Goal: Information Seeking & Learning: Learn about a topic

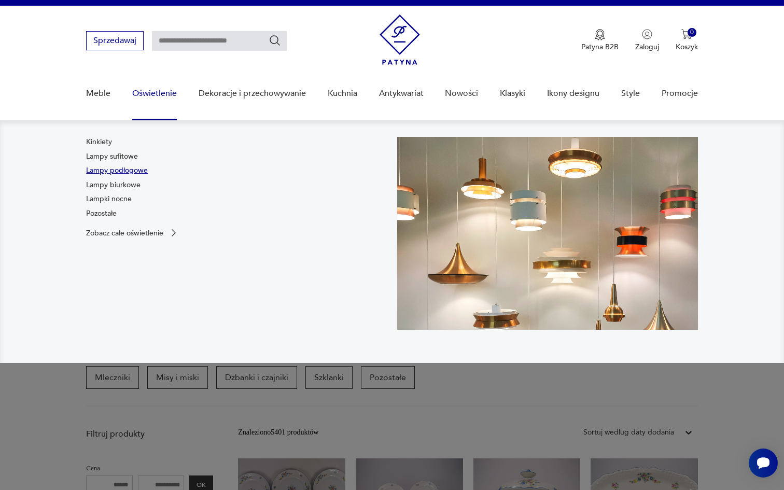
click at [137, 172] on link "Lampy podłogowe" at bounding box center [117, 170] width 62 height 10
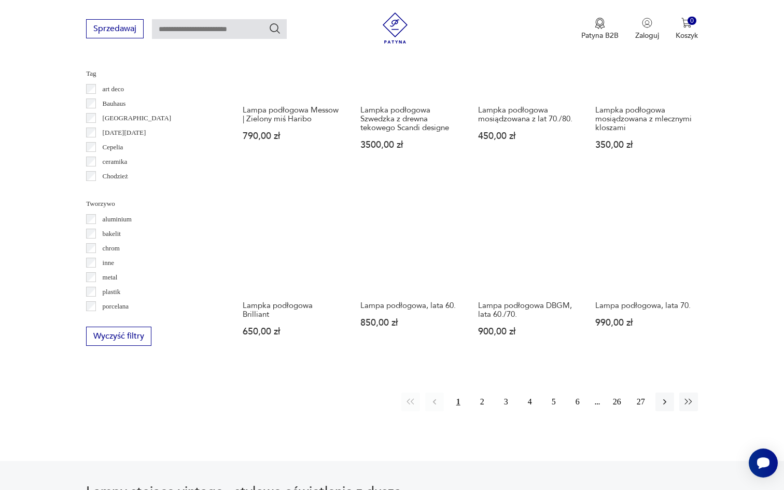
scroll to position [839, 0]
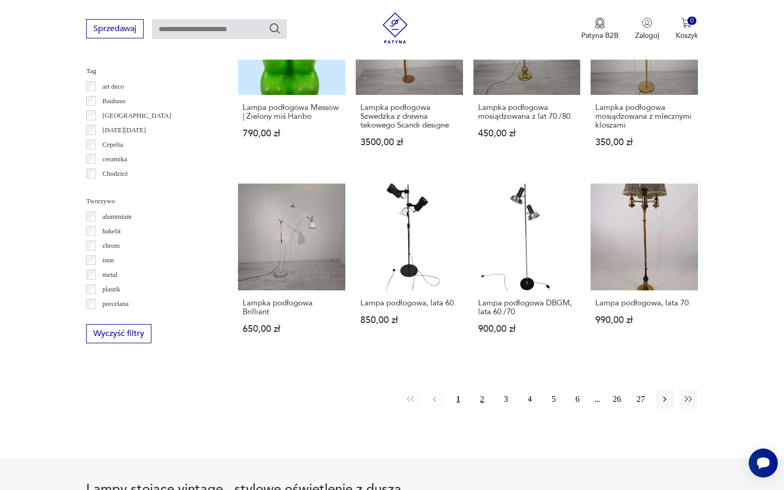
click at [479, 399] on button "2" at bounding box center [482, 399] width 19 height 19
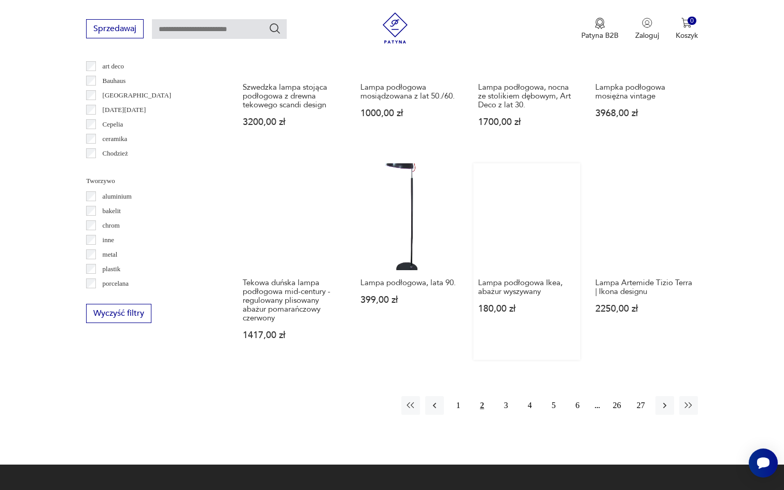
scroll to position [917, 0]
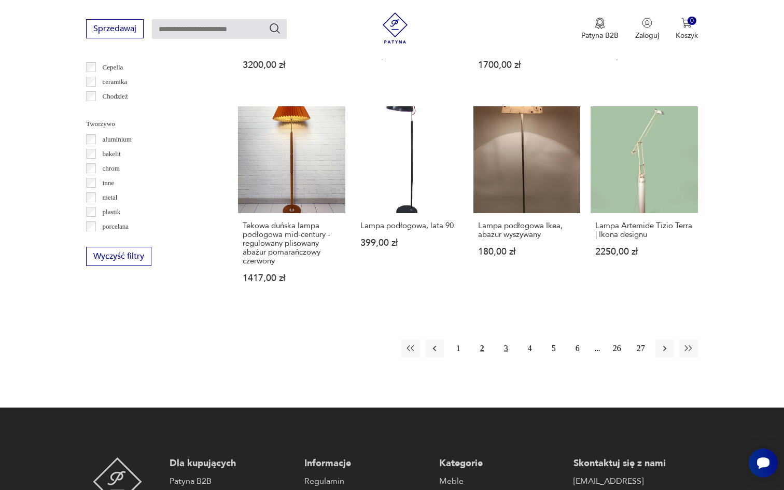
click at [509, 339] on button "3" at bounding box center [506, 348] width 19 height 19
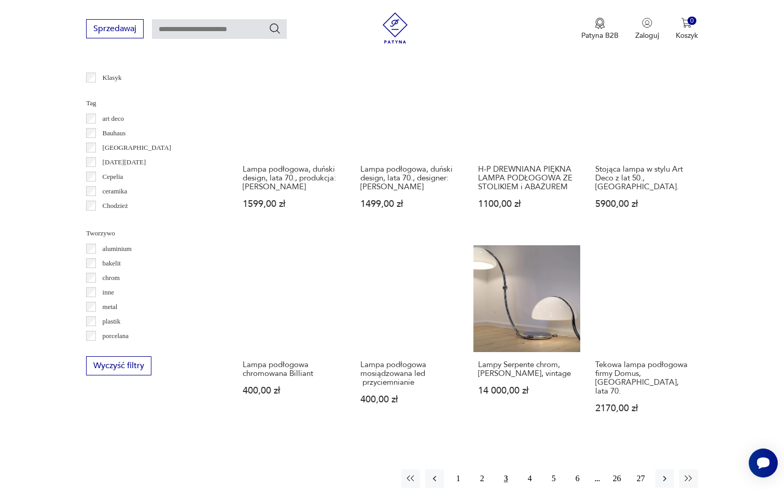
scroll to position [842, 0]
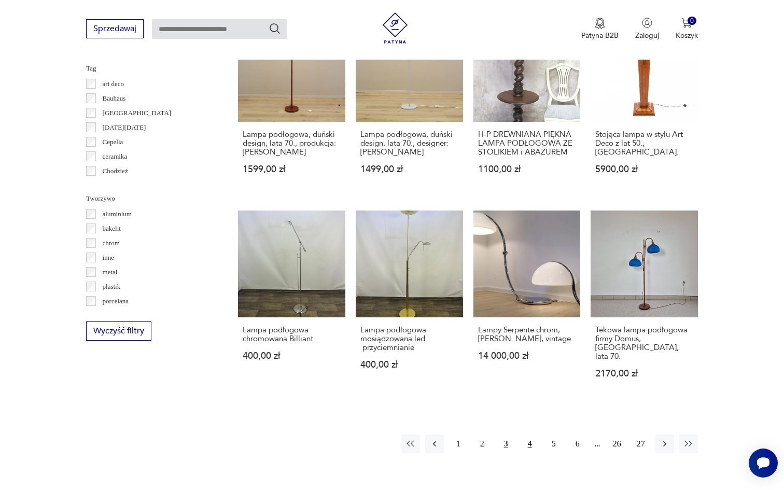
click at [526, 434] on button "4" at bounding box center [529, 443] width 19 height 19
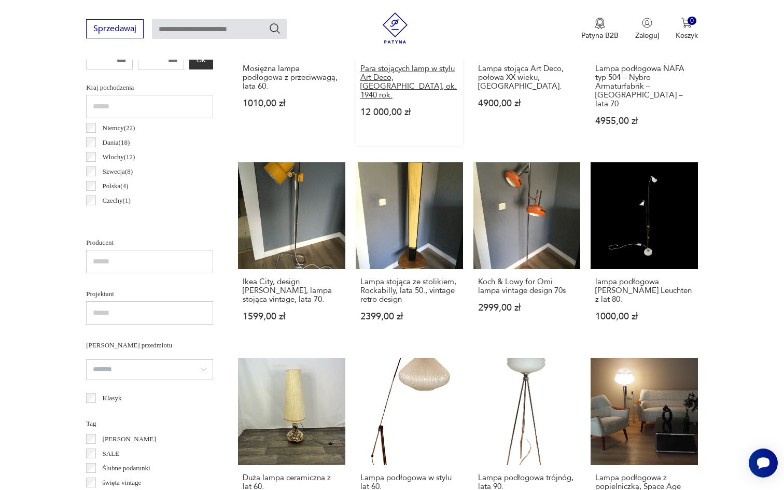
scroll to position [451, 0]
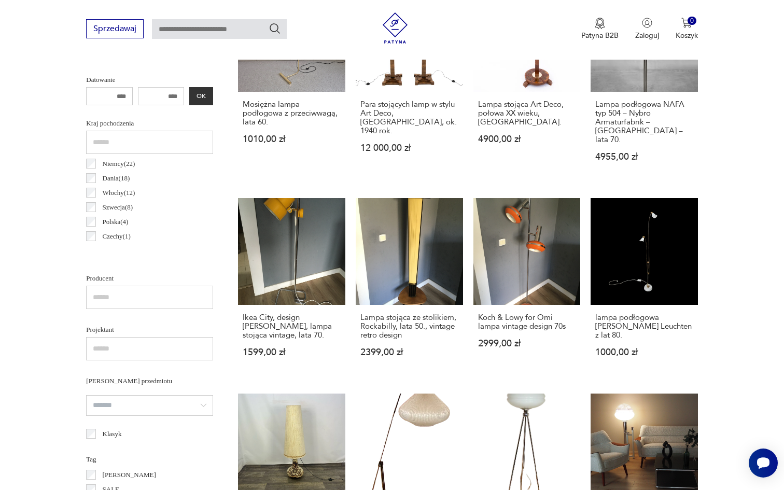
click at [240, 32] on input "text" at bounding box center [219, 29] width 135 height 20
type input "******"
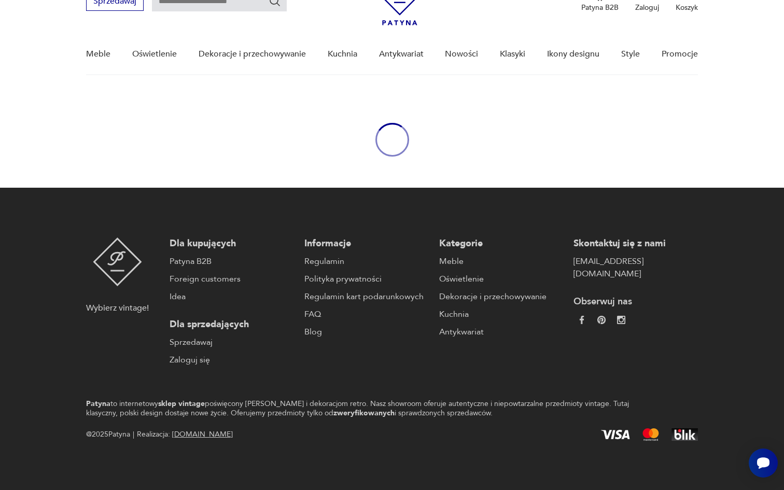
type input "******"
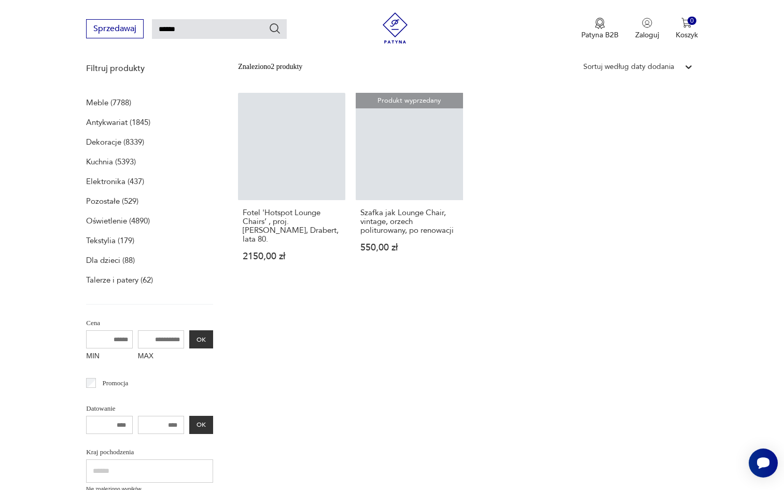
scroll to position [134, 0]
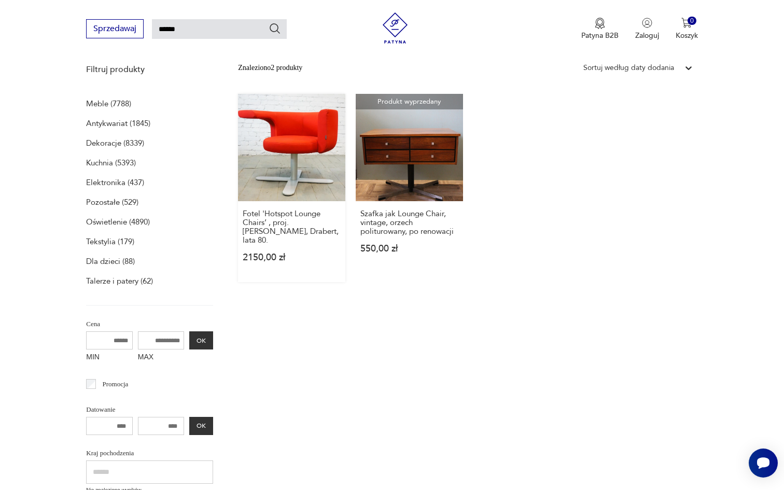
click at [332, 149] on link "Fotel 'Hotspot Lounge Chairs’ , proj. [PERSON_NAME], Drabert, lata 80. 2150,00 …" at bounding box center [291, 188] width 107 height 188
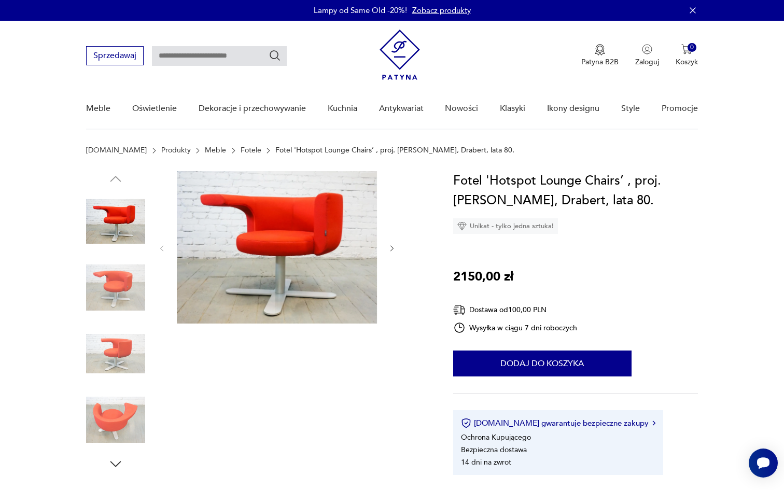
click at [113, 288] on img at bounding box center [115, 287] width 59 height 59
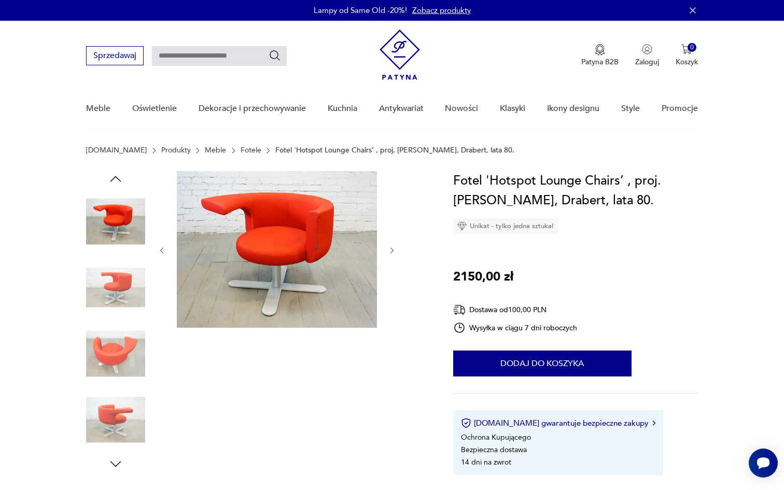
click at [113, 332] on img at bounding box center [115, 353] width 59 height 59
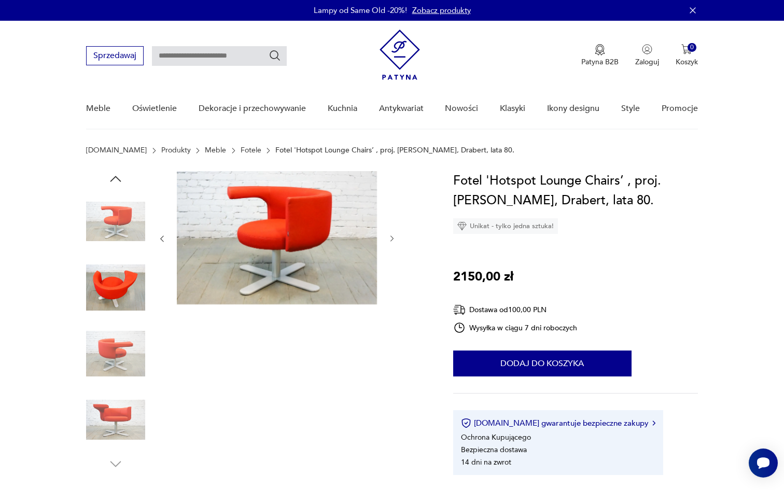
click at [116, 400] on img at bounding box center [115, 419] width 59 height 59
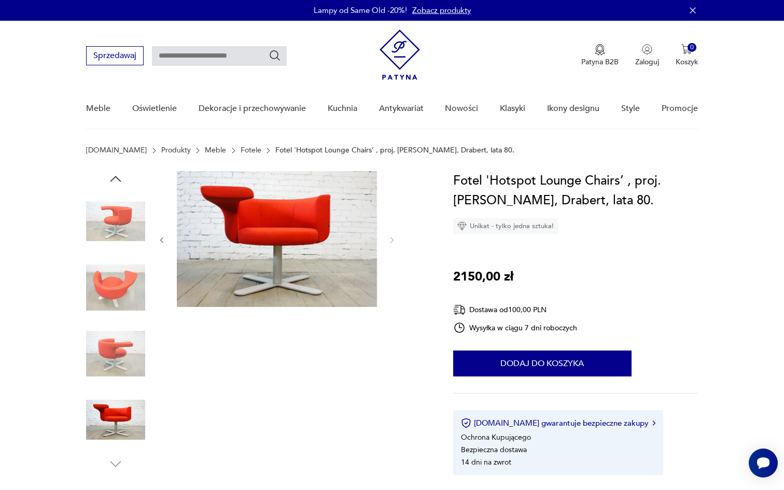
click at [117, 424] on img at bounding box center [115, 419] width 59 height 59
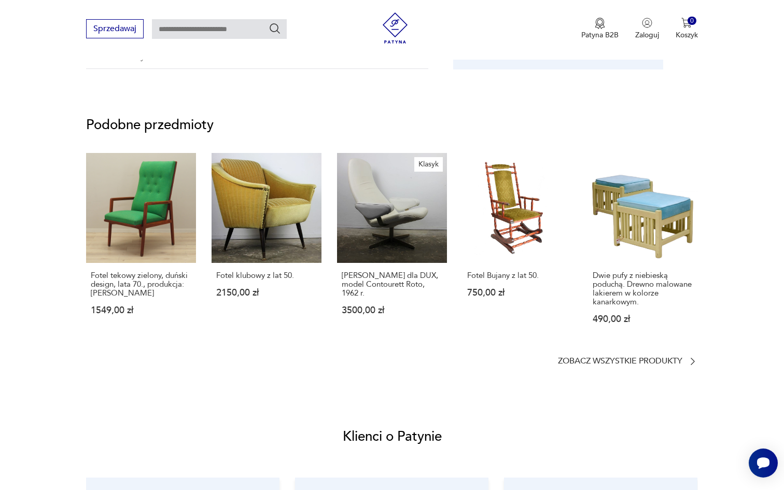
scroll to position [711, 0]
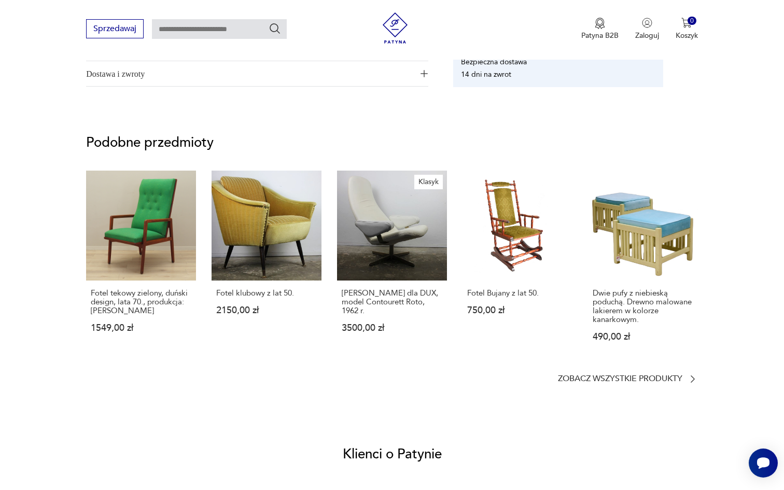
type input "******"
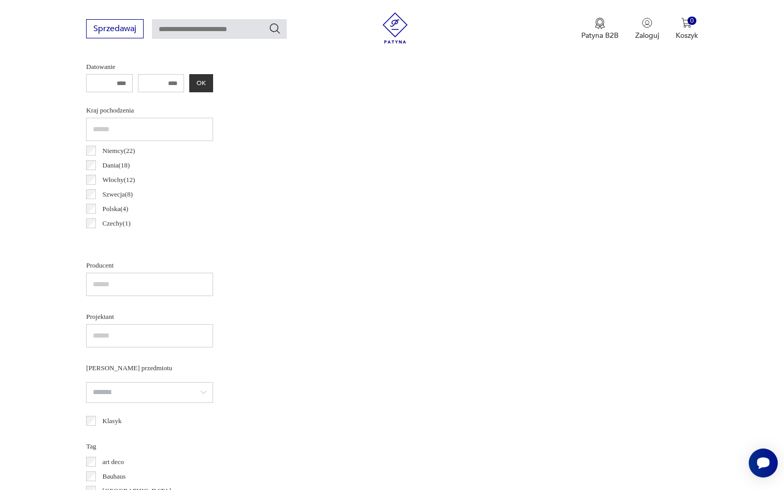
scroll to position [464, 0]
click at [199, 34] on input "text" at bounding box center [219, 29] width 135 height 20
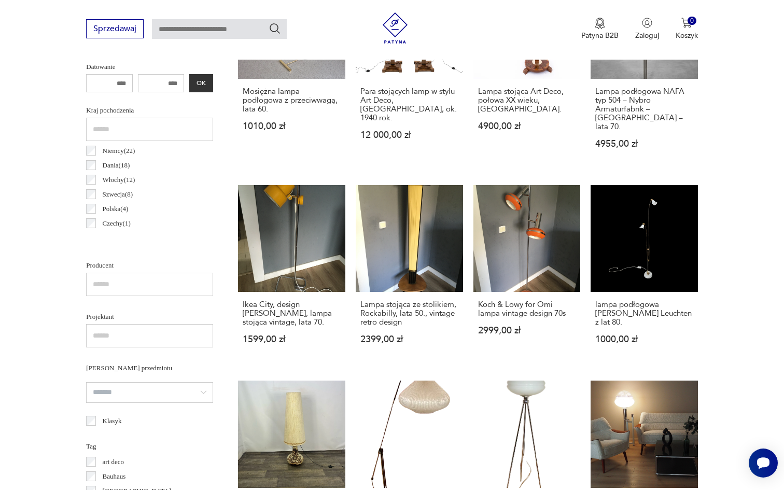
type input "*"
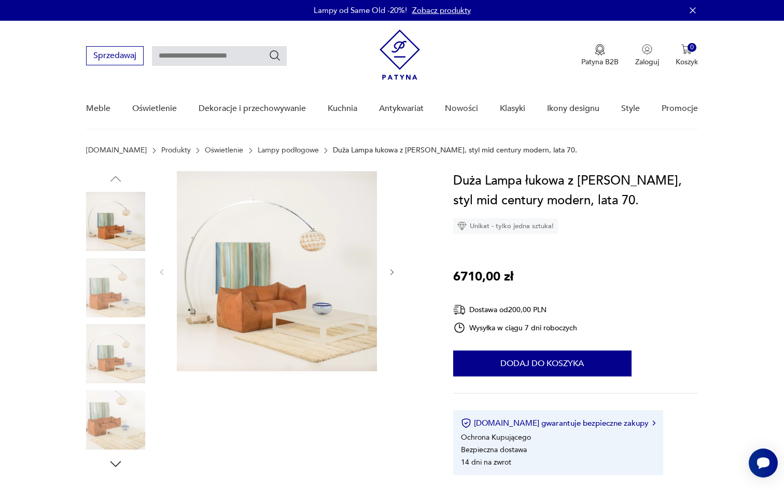
click at [317, 256] on img at bounding box center [277, 271] width 200 height 200
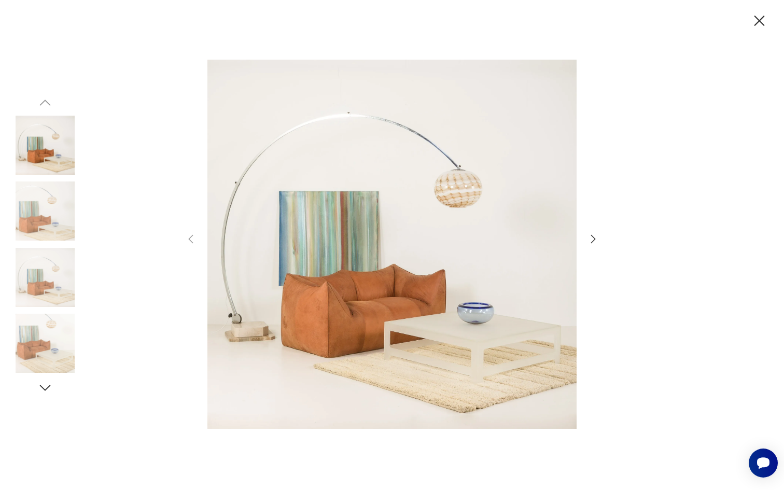
click at [595, 239] on icon "button" at bounding box center [593, 238] width 5 height 8
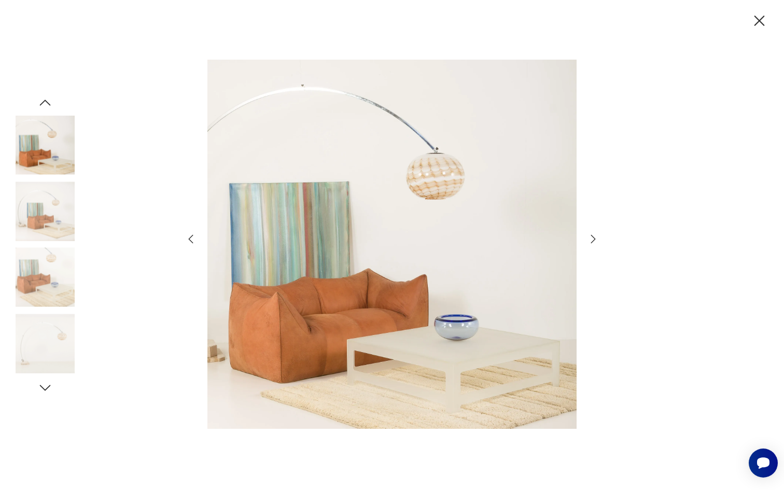
click at [595, 239] on icon "button" at bounding box center [593, 238] width 5 height 8
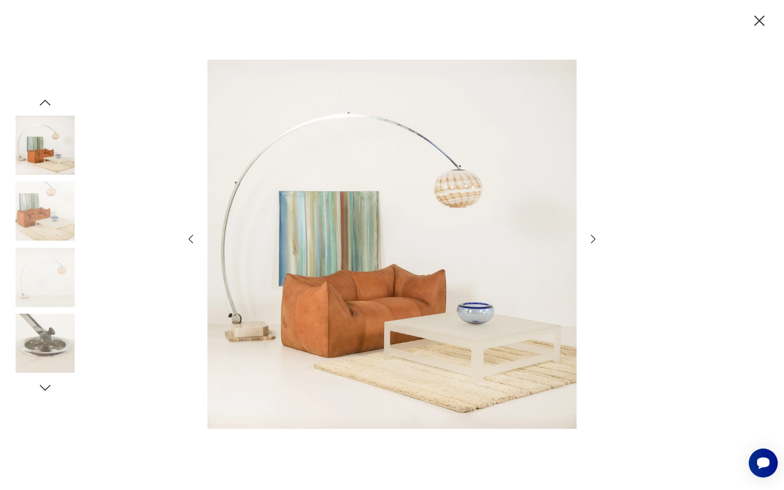
click at [595, 239] on icon "button" at bounding box center [593, 238] width 5 height 8
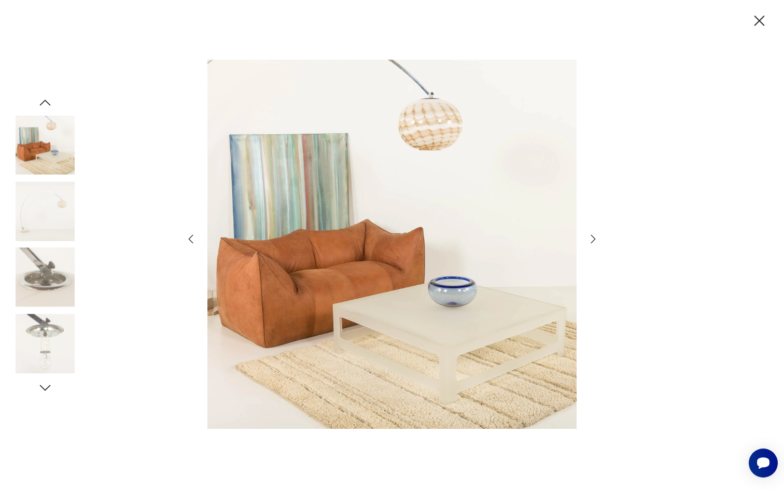
click at [595, 239] on icon "button" at bounding box center [593, 238] width 5 height 8
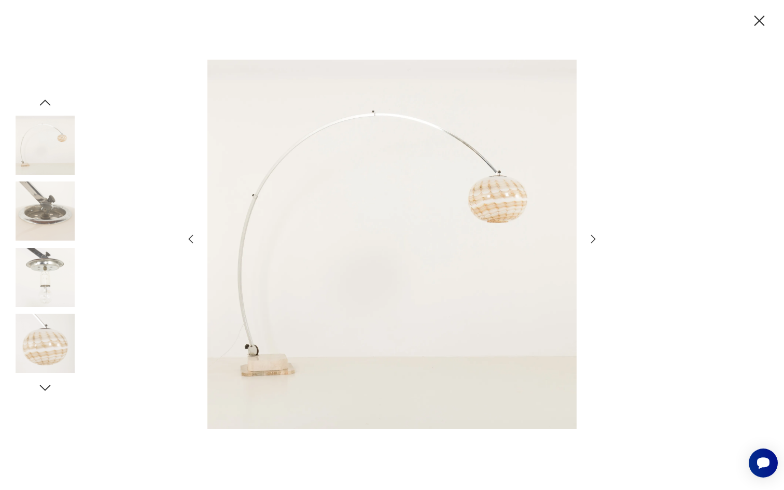
click at [595, 239] on icon "button" at bounding box center [593, 238] width 5 height 8
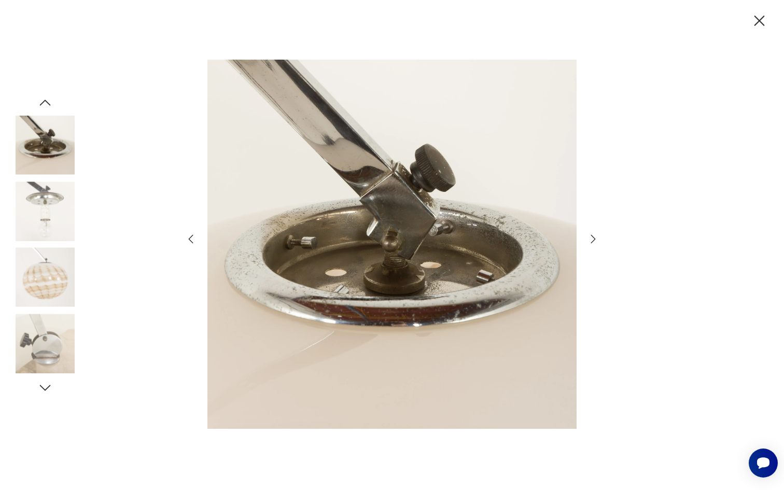
click at [595, 239] on icon "button" at bounding box center [593, 238] width 5 height 8
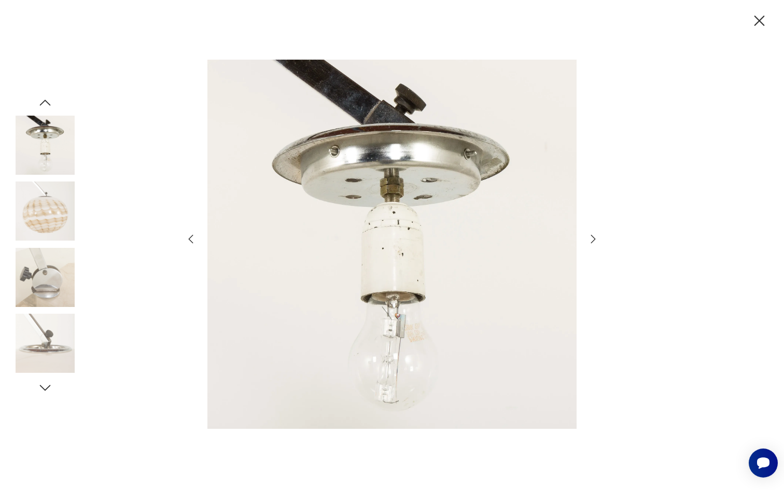
click at [595, 238] on icon "button" at bounding box center [593, 238] width 5 height 8
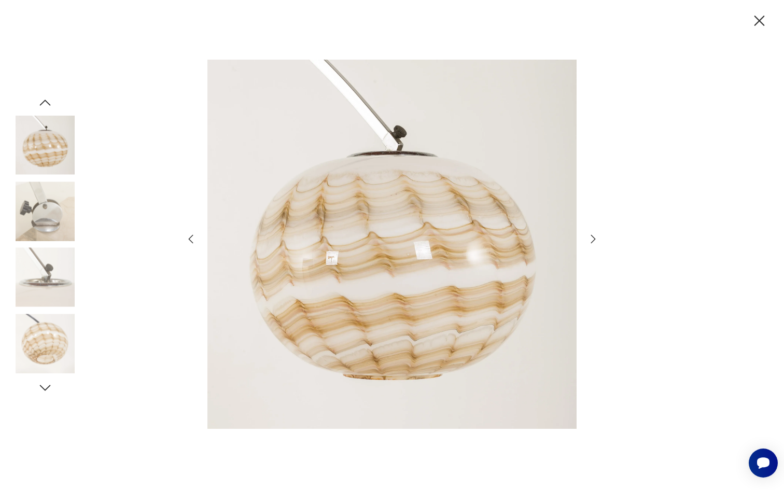
click at [595, 238] on icon "button" at bounding box center [593, 238] width 5 height 8
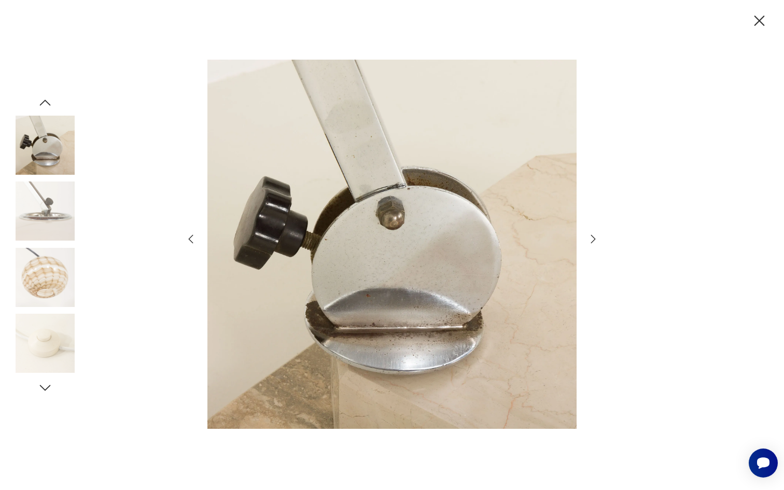
click at [595, 238] on icon "button" at bounding box center [593, 238] width 5 height 8
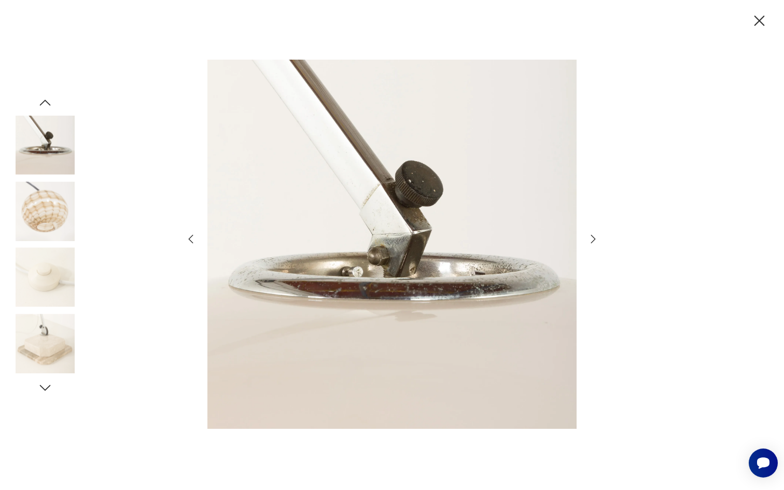
click at [595, 238] on icon "button" at bounding box center [593, 238] width 5 height 8
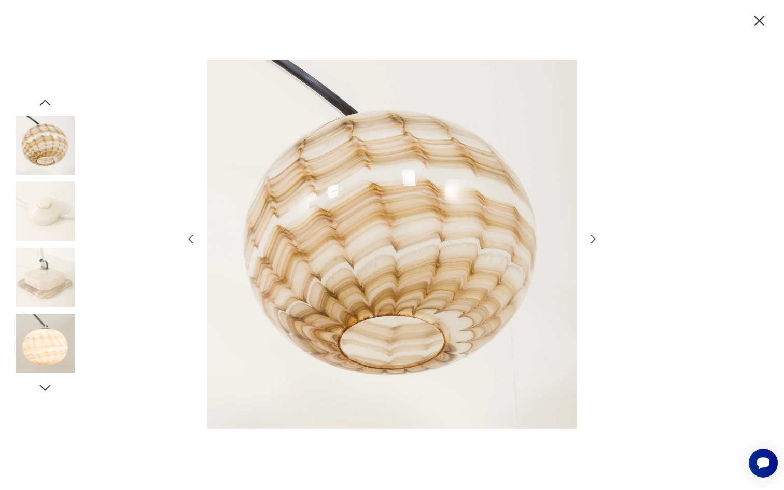
click at [595, 238] on icon "button" at bounding box center [593, 238] width 5 height 8
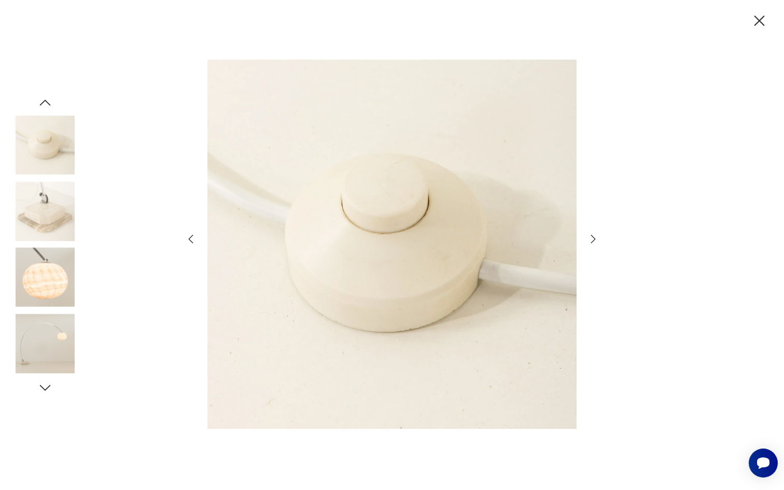
click at [595, 238] on icon "button" at bounding box center [593, 238] width 5 height 8
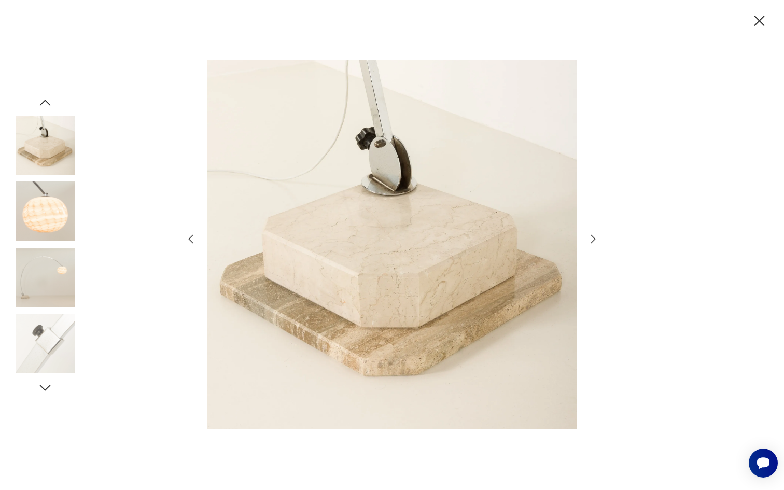
click at [595, 238] on icon "button" at bounding box center [593, 238] width 5 height 8
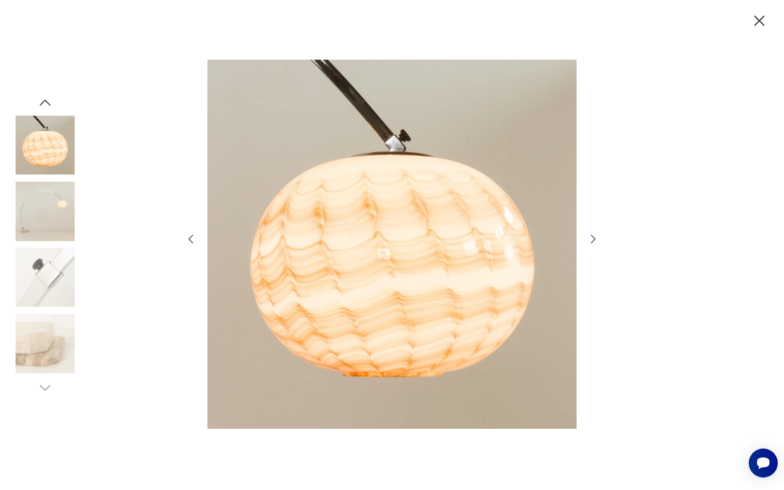
click at [595, 238] on icon "button" at bounding box center [593, 238] width 5 height 8
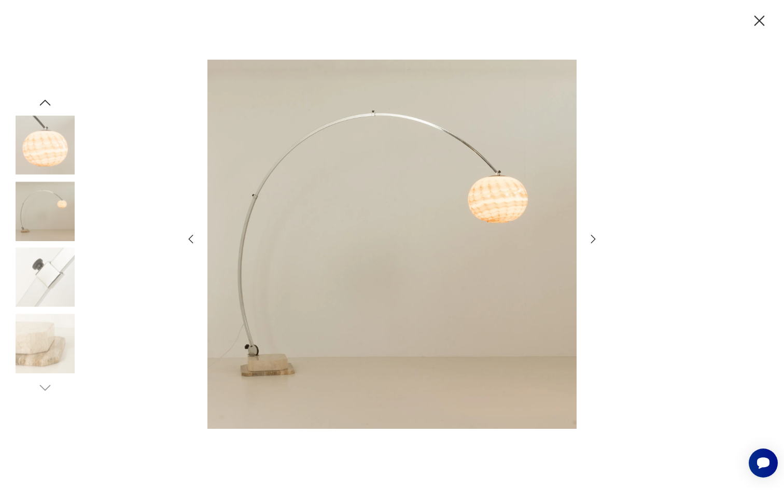
click at [595, 238] on icon "button" at bounding box center [593, 238] width 5 height 8
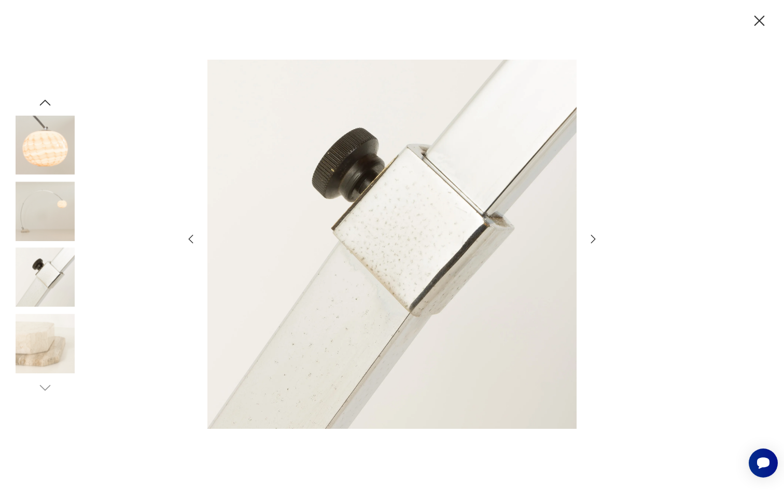
click at [595, 238] on icon "button" at bounding box center [593, 238] width 5 height 8
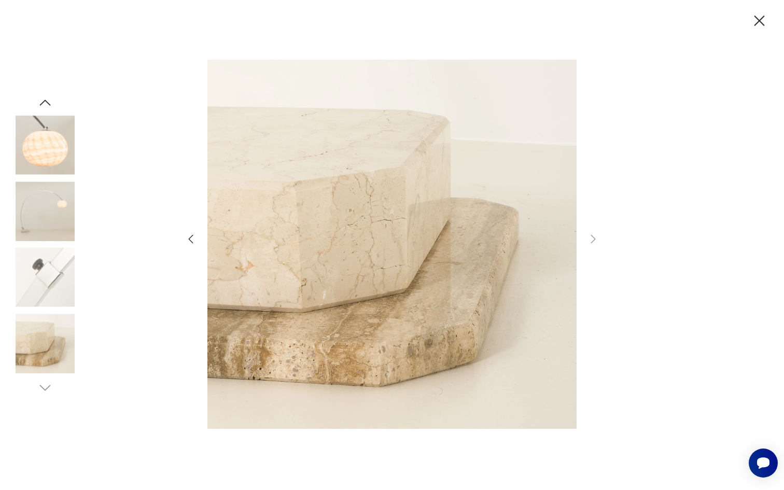
click at [195, 240] on icon "button" at bounding box center [191, 239] width 12 height 12
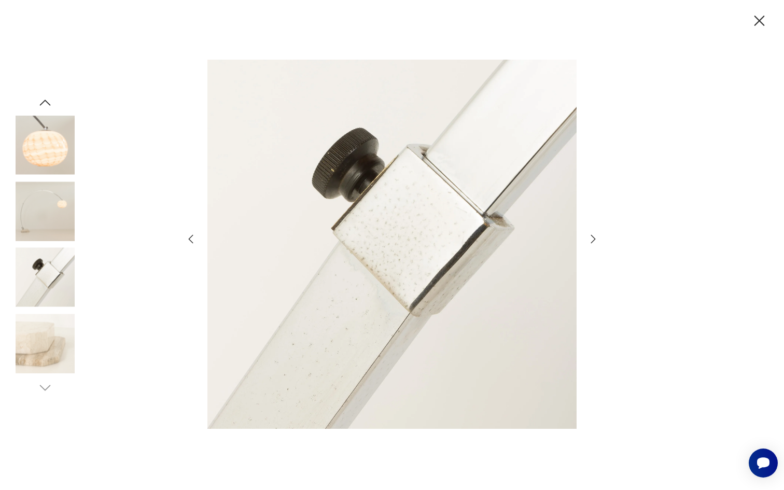
click at [195, 240] on icon "button" at bounding box center [191, 239] width 12 height 12
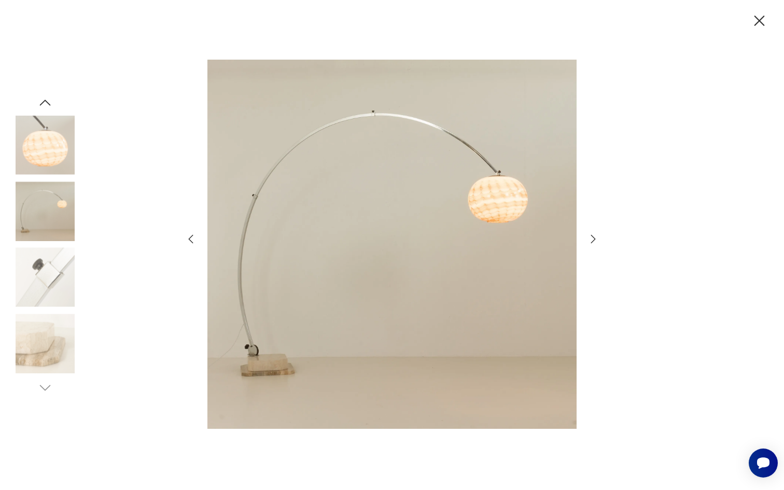
click at [195, 240] on icon "button" at bounding box center [191, 239] width 12 height 12
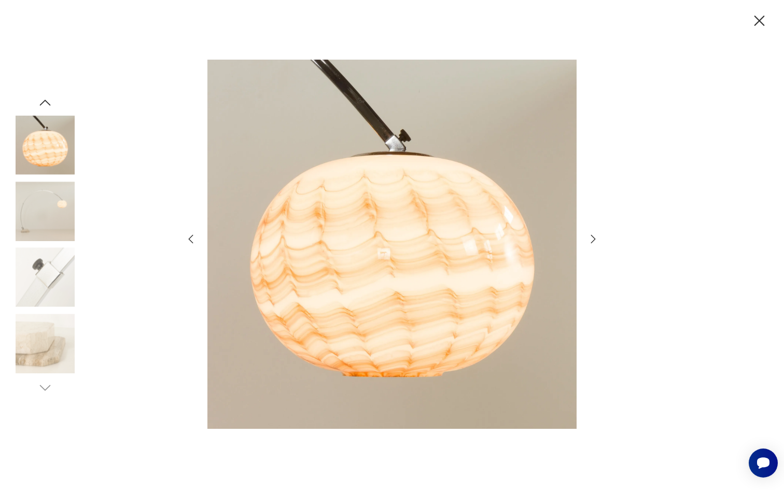
click at [764, 33] on div at bounding box center [392, 245] width 784 height 490
click at [764, 29] on icon "button" at bounding box center [759, 21] width 18 height 18
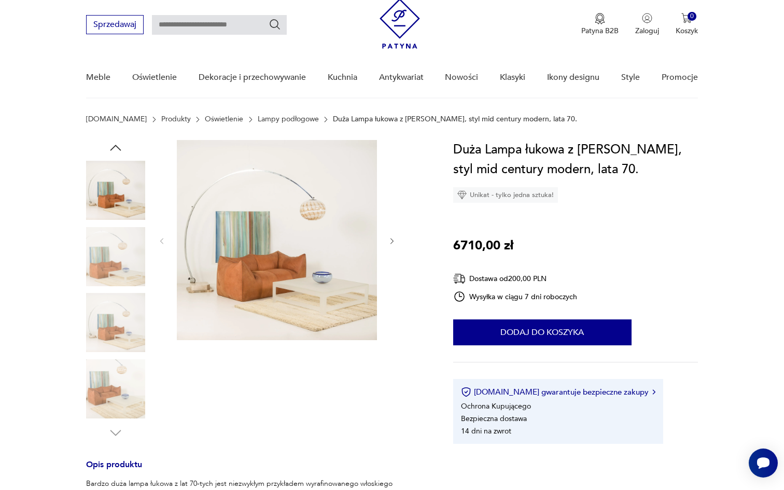
scroll to position [52, 0]
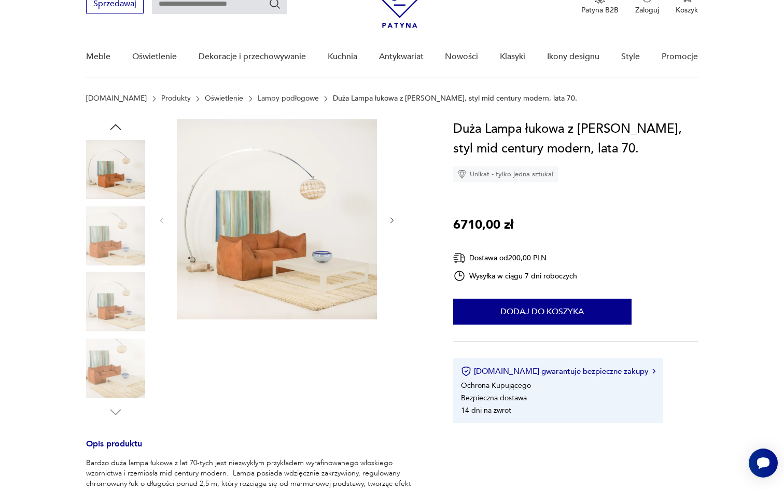
drag, startPoint x: 720, startPoint y: 232, endPoint x: 712, endPoint y: 116, distance: 116.4
click at [712, 116] on section "Patyna.pl Produkty Oświetlenie Lampy podłogowe Duża Lampa łukowa z kloszem Mura…" at bounding box center [392, 106] width 784 height 25
click at [325, 251] on img at bounding box center [277, 219] width 200 height 200
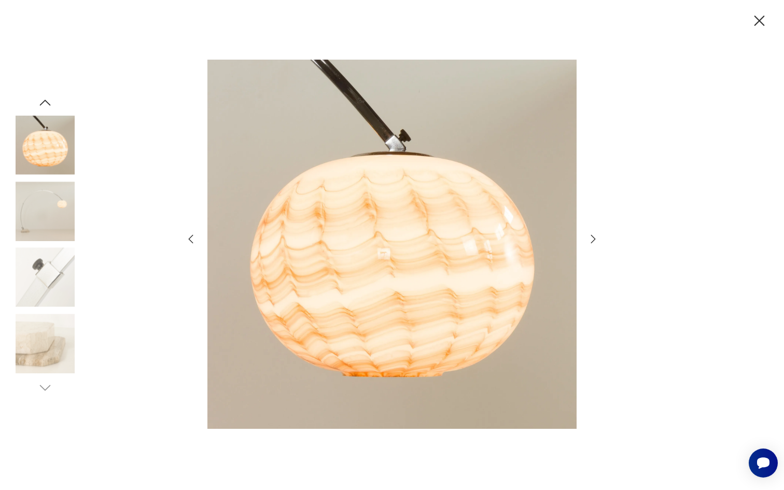
click at [50, 218] on img at bounding box center [45, 210] width 59 height 59
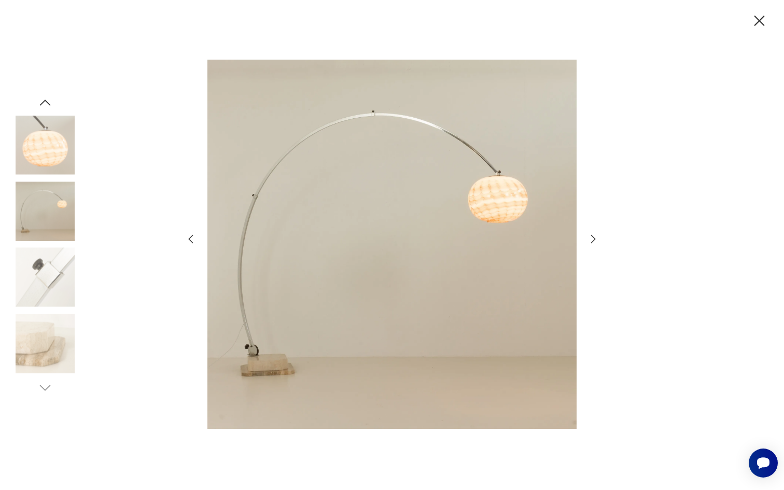
click at [49, 90] on div at bounding box center [392, 245] width 784 height 490
click at [755, 20] on icon "button" at bounding box center [759, 21] width 18 height 18
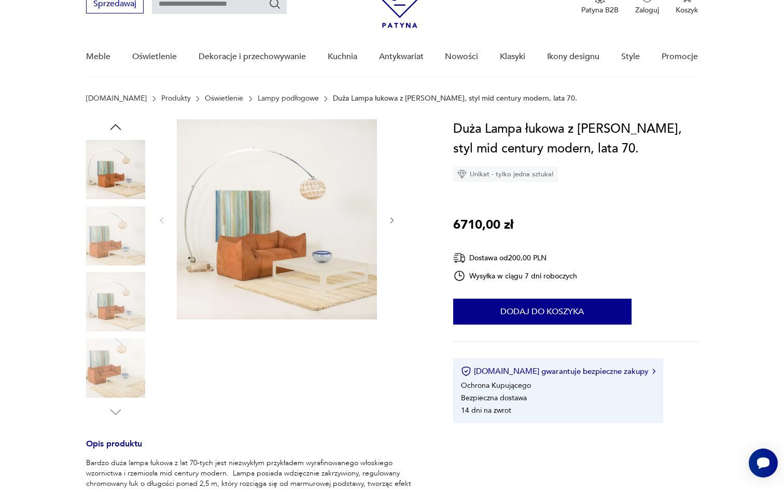
click at [294, 188] on img at bounding box center [277, 219] width 200 height 200
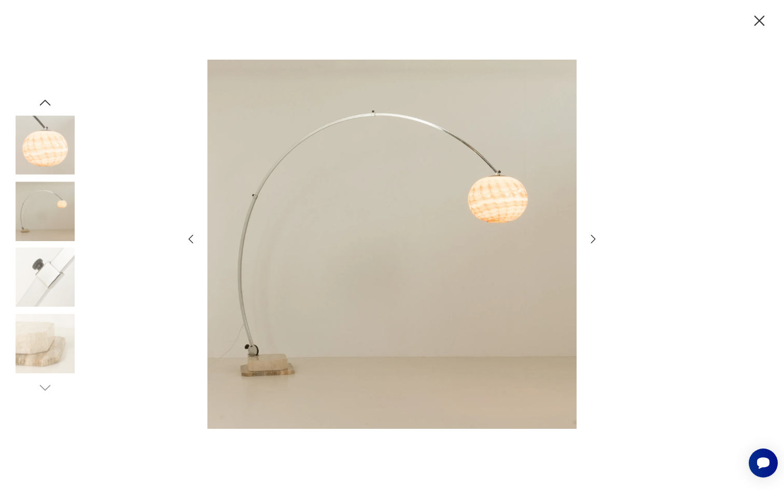
click at [753, 23] on icon "button" at bounding box center [759, 21] width 18 height 18
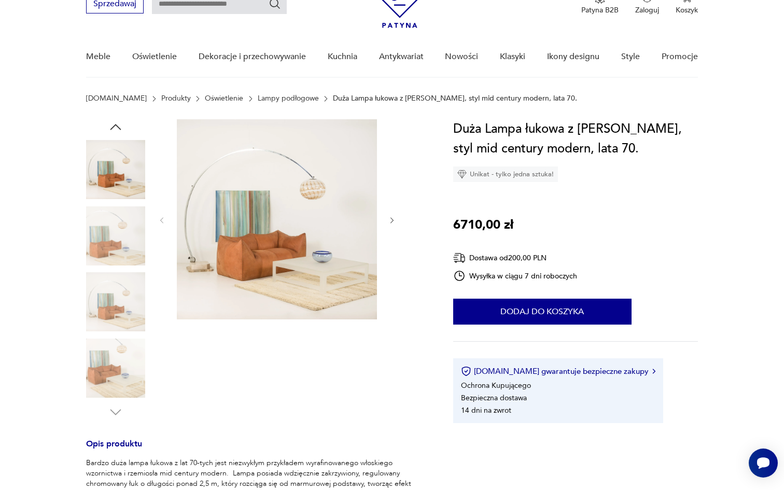
drag, startPoint x: 609, startPoint y: 155, endPoint x: 573, endPoint y: 154, distance: 36.3
click at [573, 154] on h1 "Duża Lampa łukowa z [PERSON_NAME], styl mid century modern, lata 70." at bounding box center [575, 138] width 245 height 39
click at [272, 99] on link "Lampy podłogowe" at bounding box center [288, 98] width 61 height 8
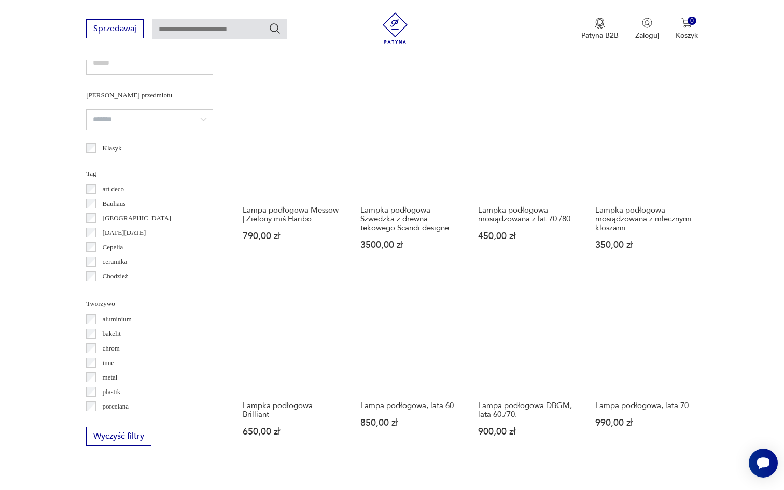
scroll to position [935, 0]
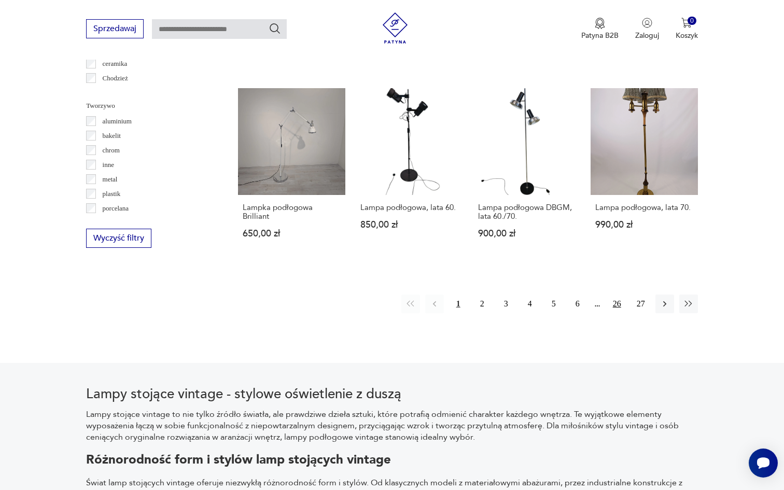
click at [621, 303] on button "26" at bounding box center [617, 303] width 19 height 19
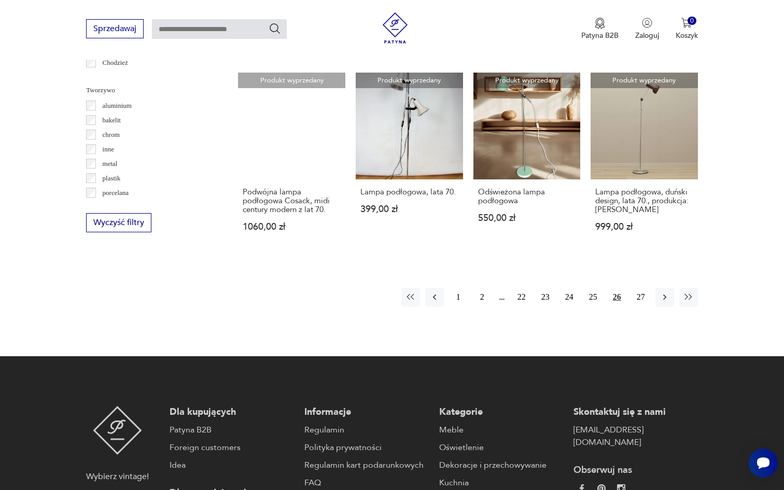
scroll to position [1119, 0]
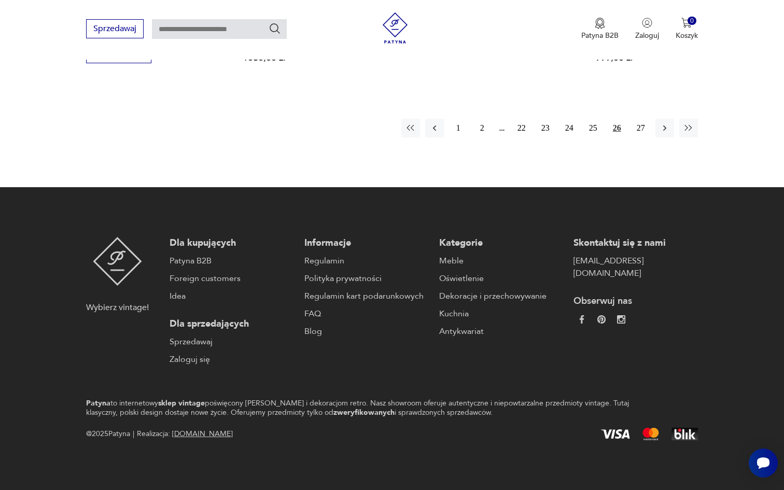
click at [500, 130] on div "1 2 22 23 24 25 26 27" at bounding box center [549, 128] width 297 height 19
click at [477, 130] on button "2" at bounding box center [482, 128] width 19 height 19
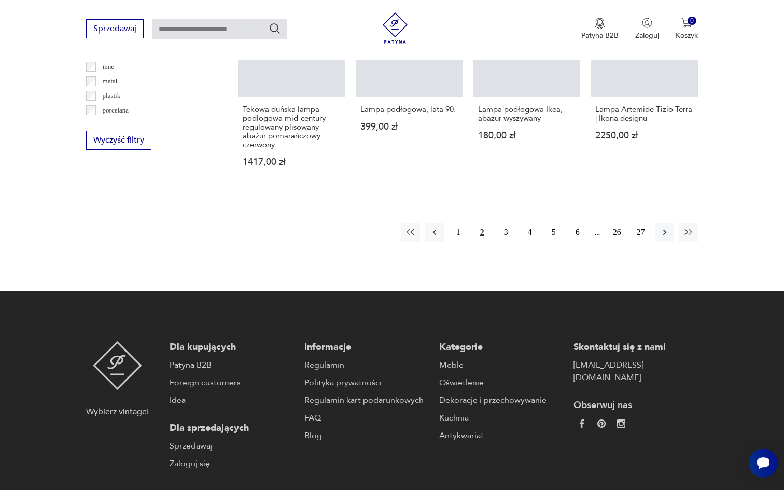
scroll to position [1128, 0]
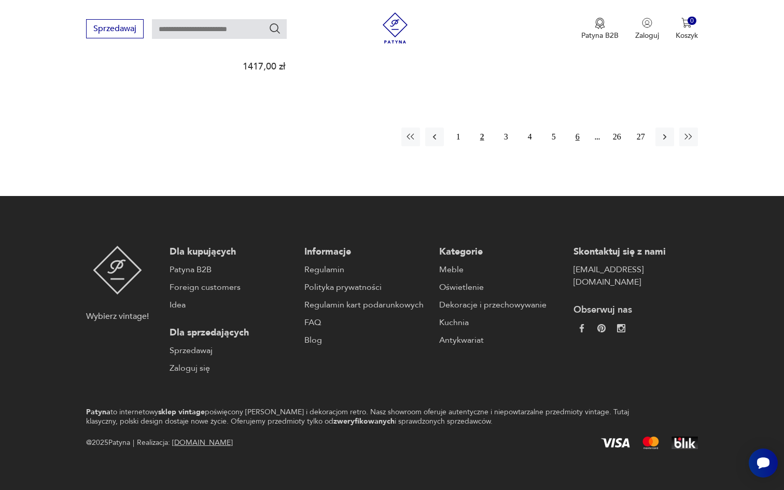
click at [582, 129] on button "6" at bounding box center [577, 137] width 19 height 19
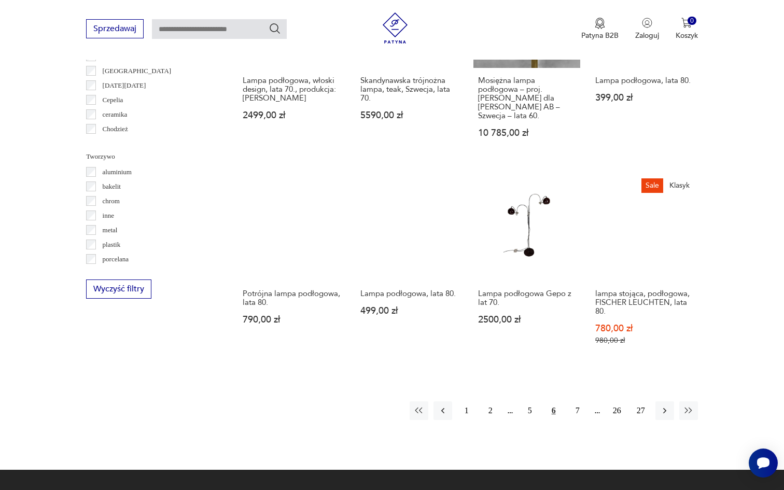
scroll to position [839, 0]
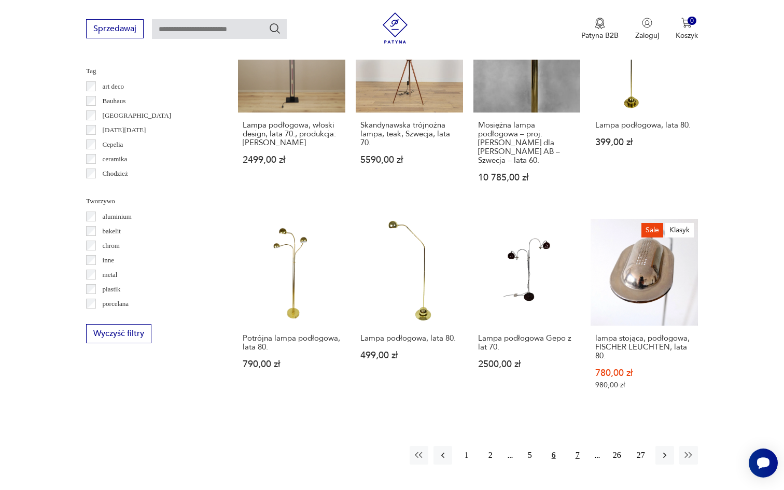
click at [576, 446] on button "7" at bounding box center [577, 455] width 19 height 19
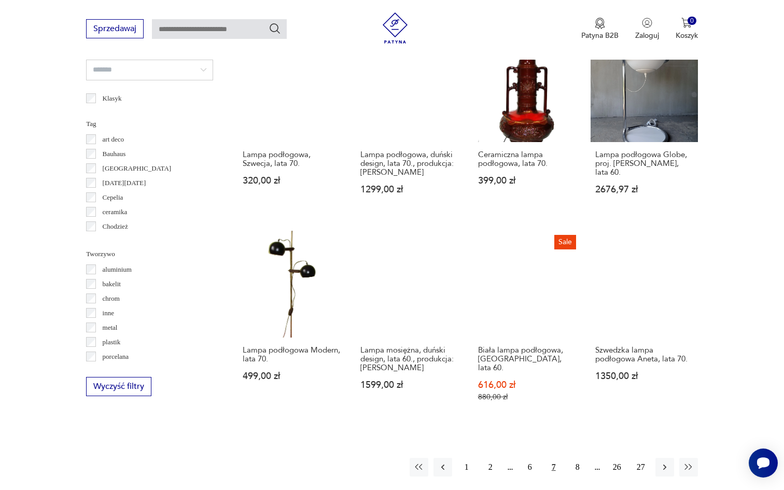
scroll to position [796, 0]
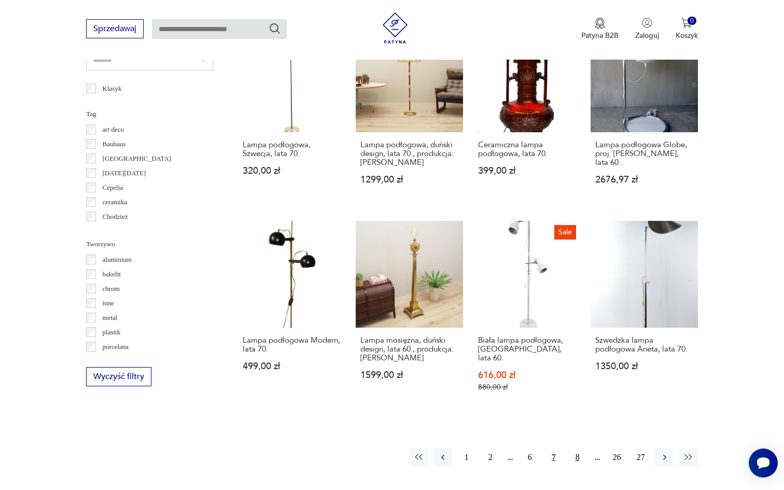
click at [573, 451] on button "8" at bounding box center [577, 457] width 19 height 19
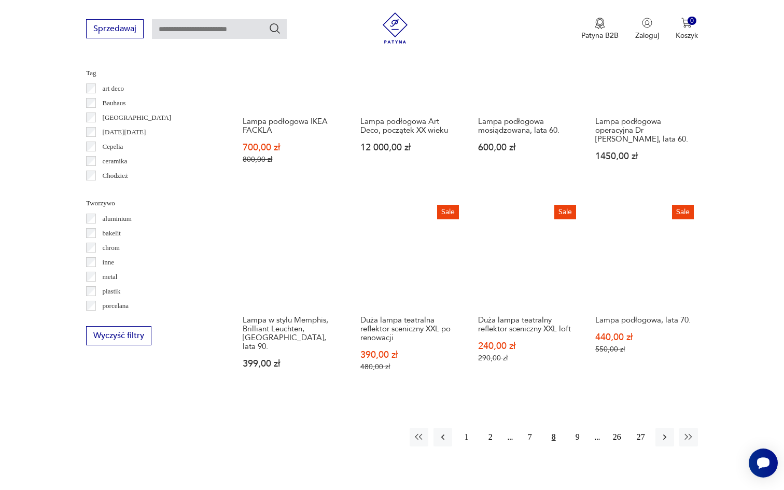
scroll to position [876, 0]
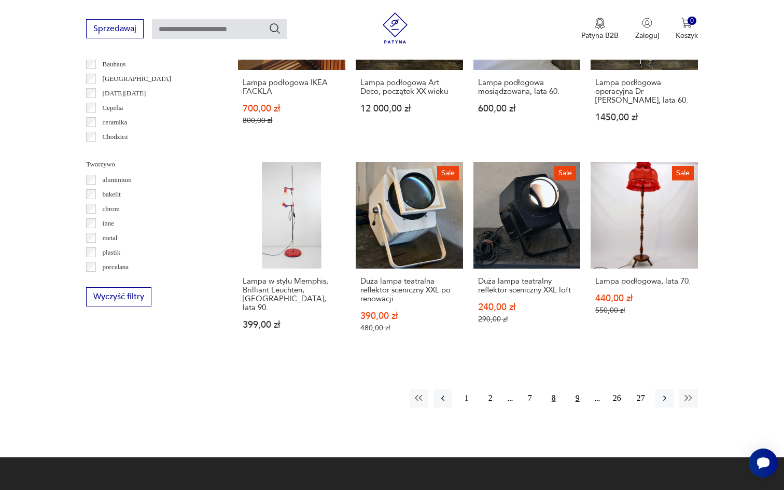
click at [583, 396] on button "9" at bounding box center [577, 398] width 19 height 19
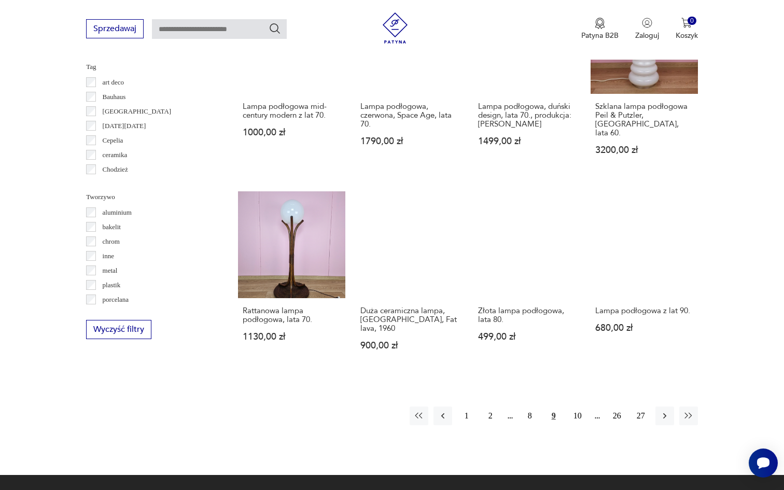
scroll to position [865, 0]
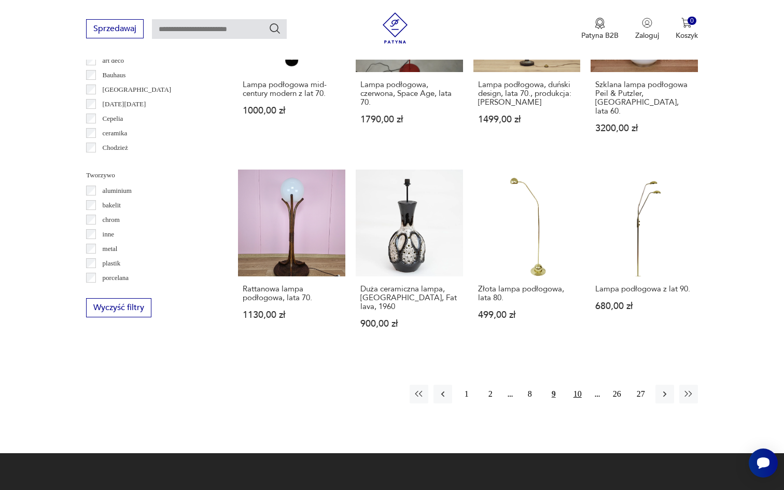
click at [572, 385] on button "10" at bounding box center [577, 394] width 19 height 19
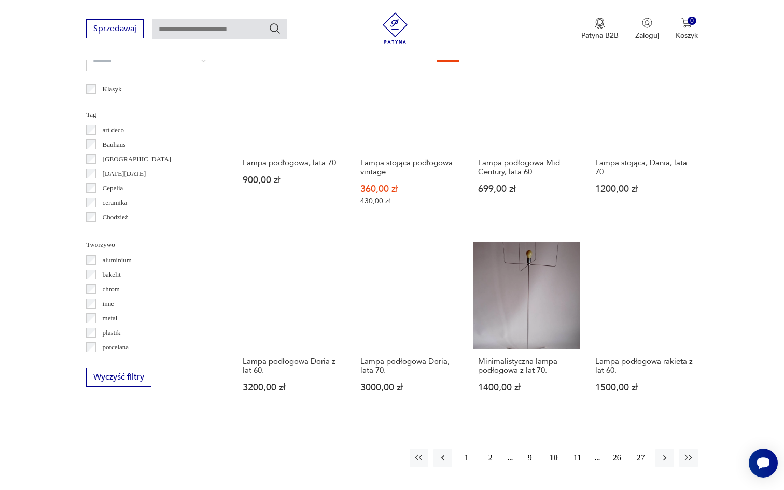
scroll to position [796, 0]
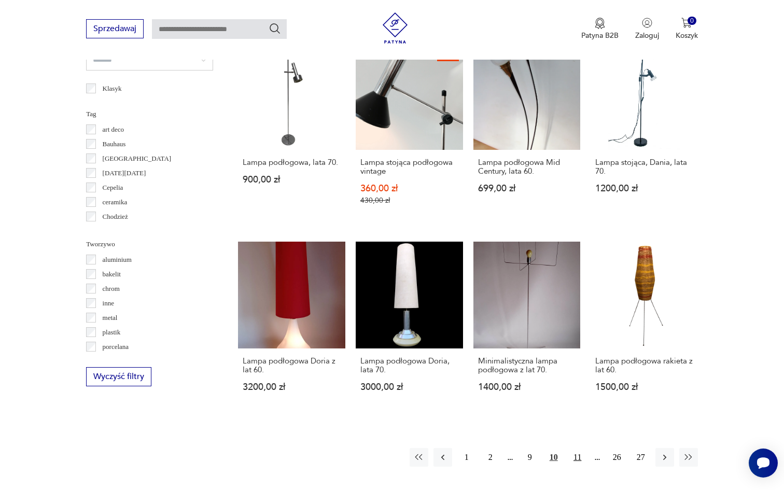
click at [575, 451] on button "11" at bounding box center [577, 457] width 19 height 19
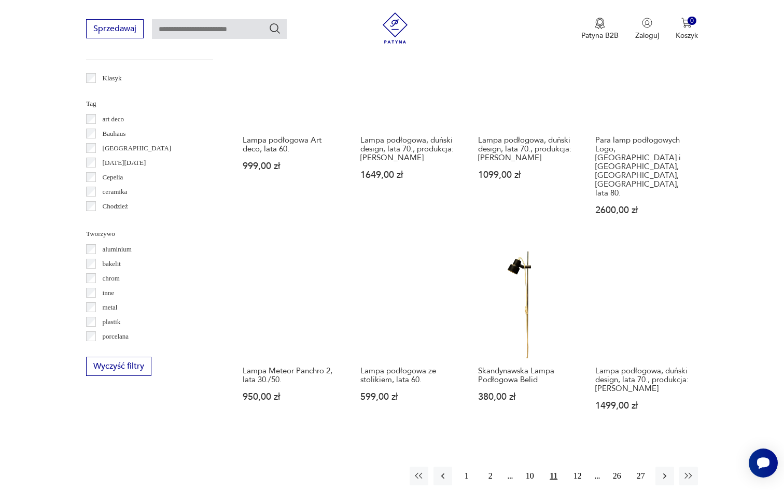
scroll to position [807, 0]
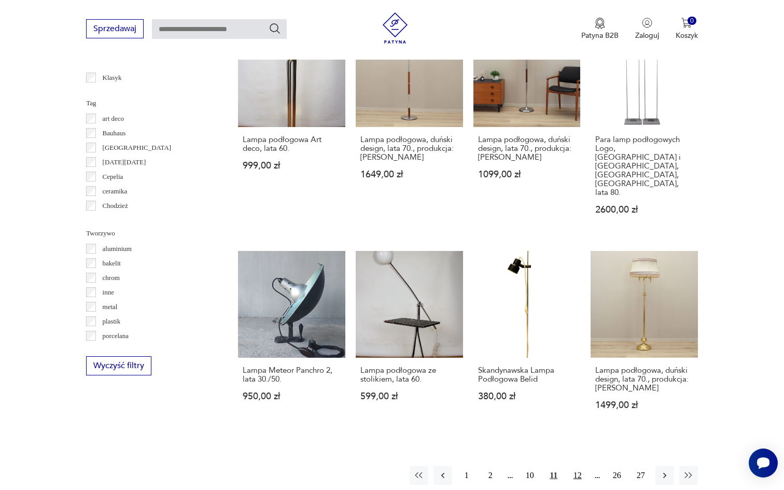
click at [571, 466] on button "12" at bounding box center [577, 475] width 19 height 19
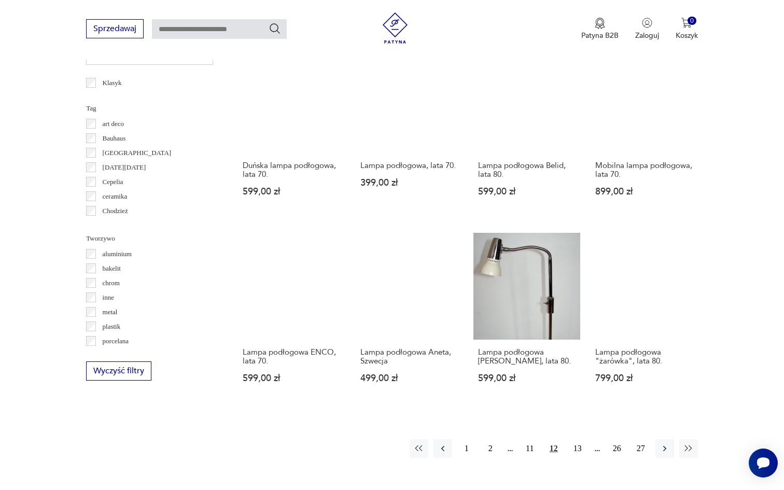
scroll to position [809, 0]
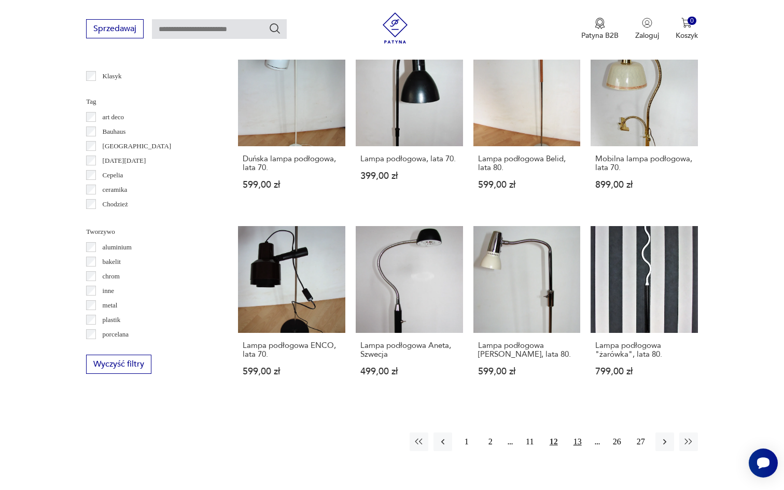
click at [576, 432] on button "13" at bounding box center [577, 441] width 19 height 19
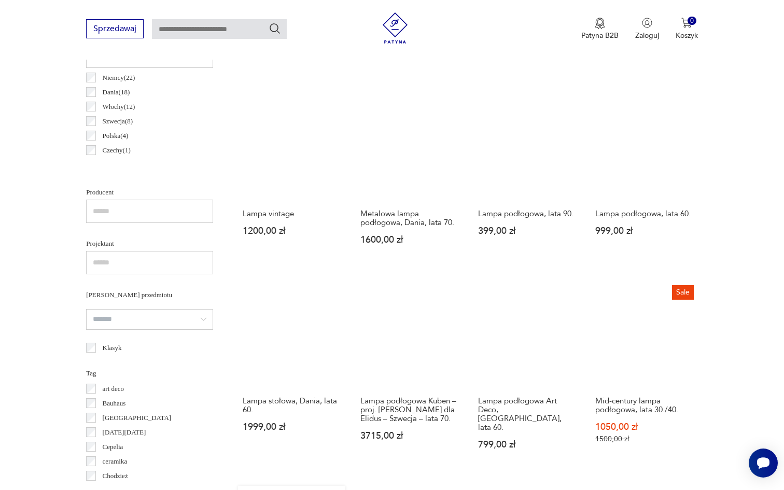
scroll to position [536, 0]
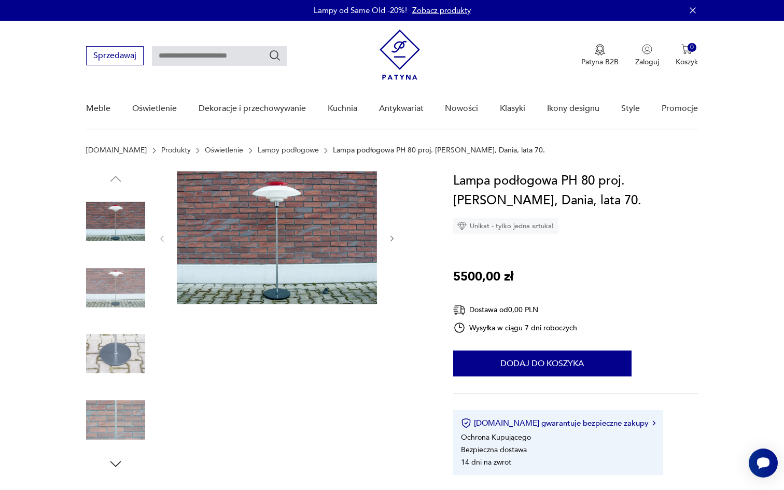
click at [321, 203] on img at bounding box center [277, 237] width 200 height 133
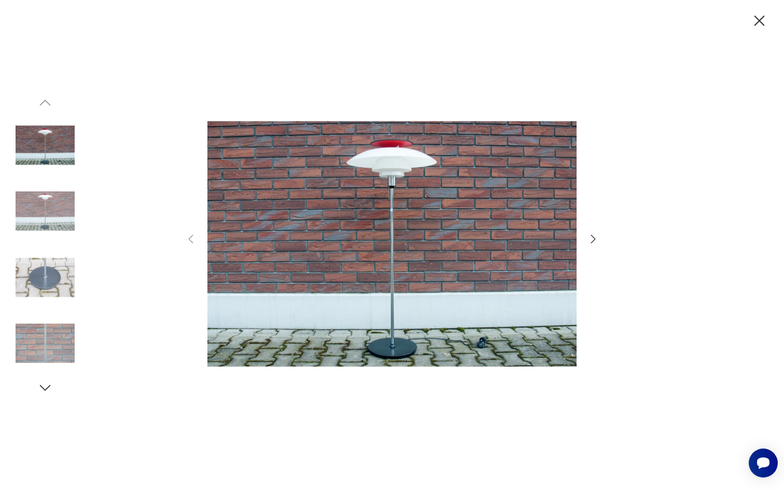
click at [55, 207] on img at bounding box center [45, 210] width 59 height 59
